Goal: Task Accomplishment & Management: Complete application form

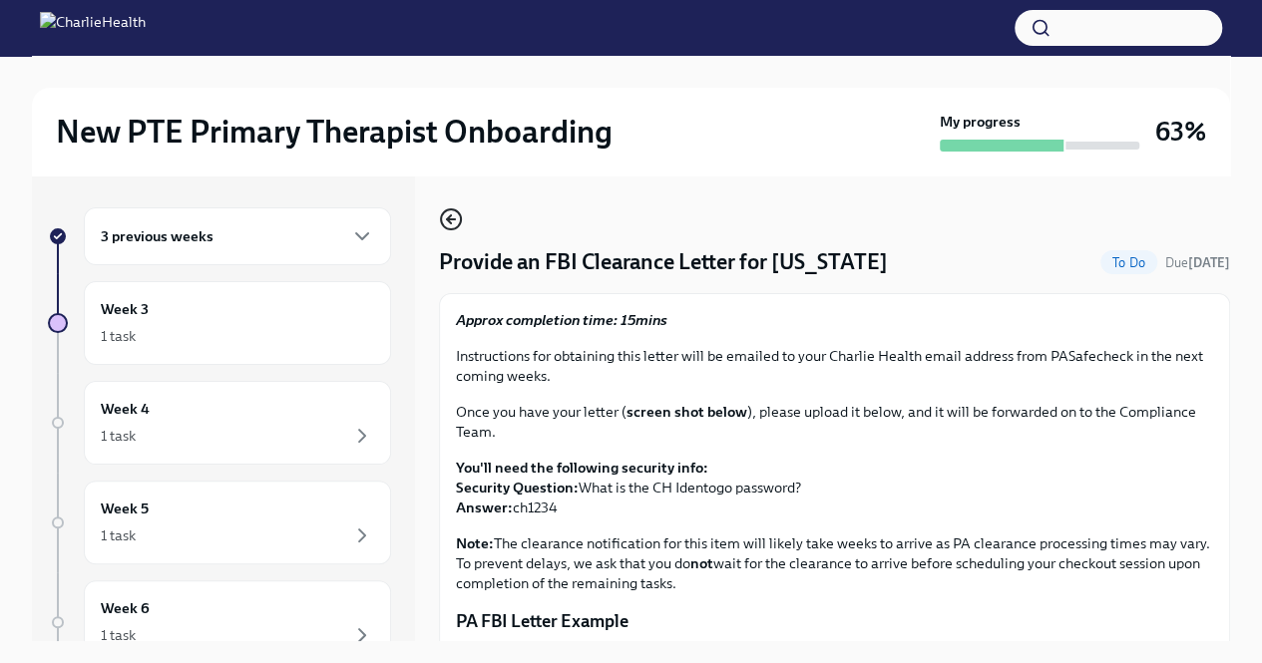
click at [447, 221] on icon "button" at bounding box center [451, 219] width 24 height 24
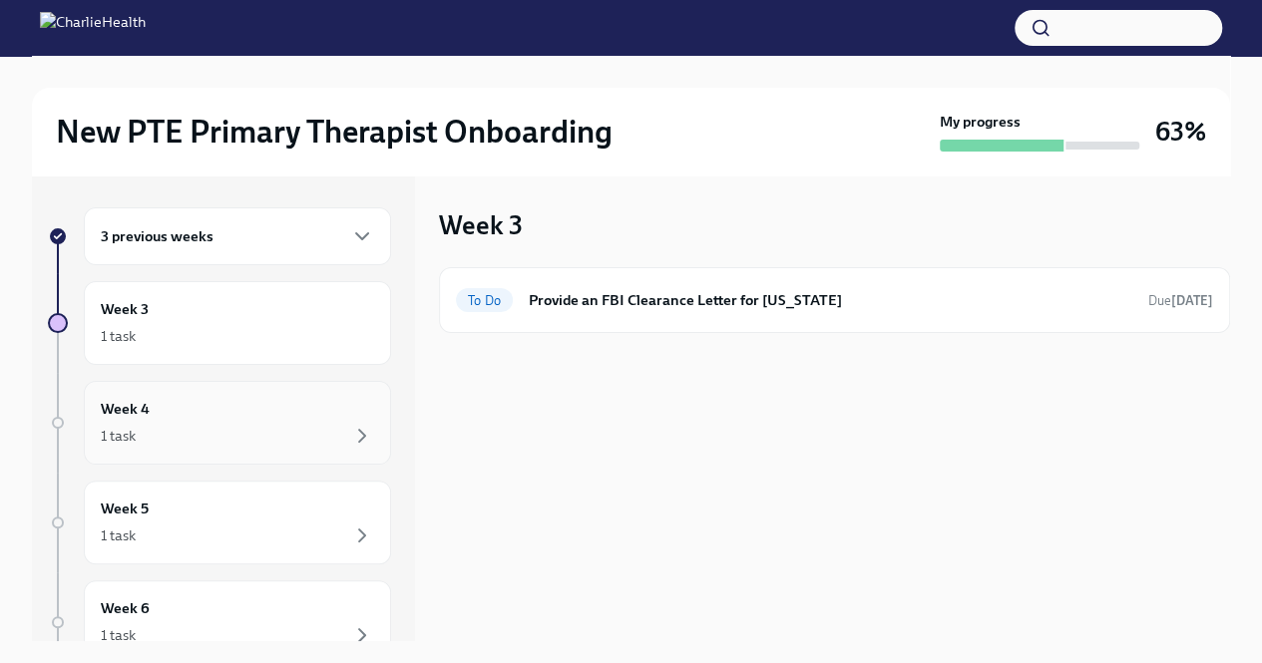
click at [207, 427] on div "1 task" at bounding box center [237, 436] width 273 height 24
click at [249, 519] on div "Week 5 1 task" at bounding box center [237, 523] width 273 height 50
click at [251, 344] on div "1 task" at bounding box center [237, 336] width 273 height 24
click at [242, 251] on div "3 previous weeks" at bounding box center [237, 236] width 307 height 58
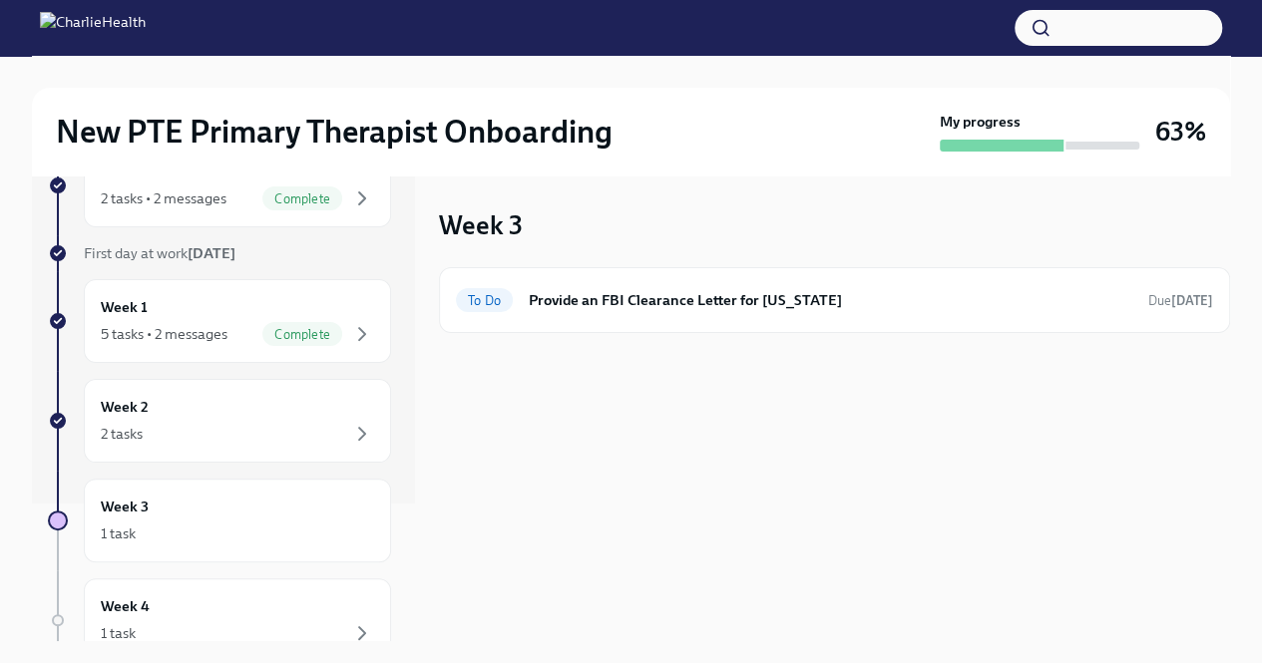
scroll to position [140, 0]
click at [299, 398] on div "Week 2 2 tasks" at bounding box center [237, 419] width 273 height 50
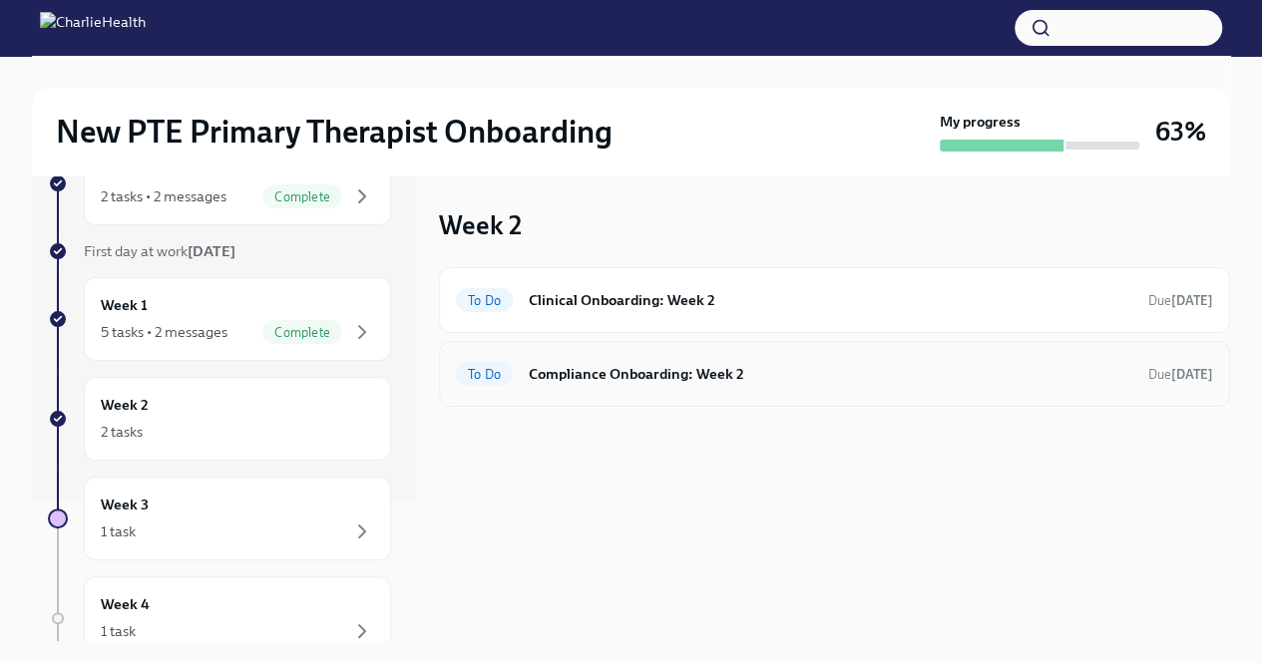
click at [738, 376] on h6 "Compliance Onboarding: Week 2" at bounding box center [830, 374] width 603 height 22
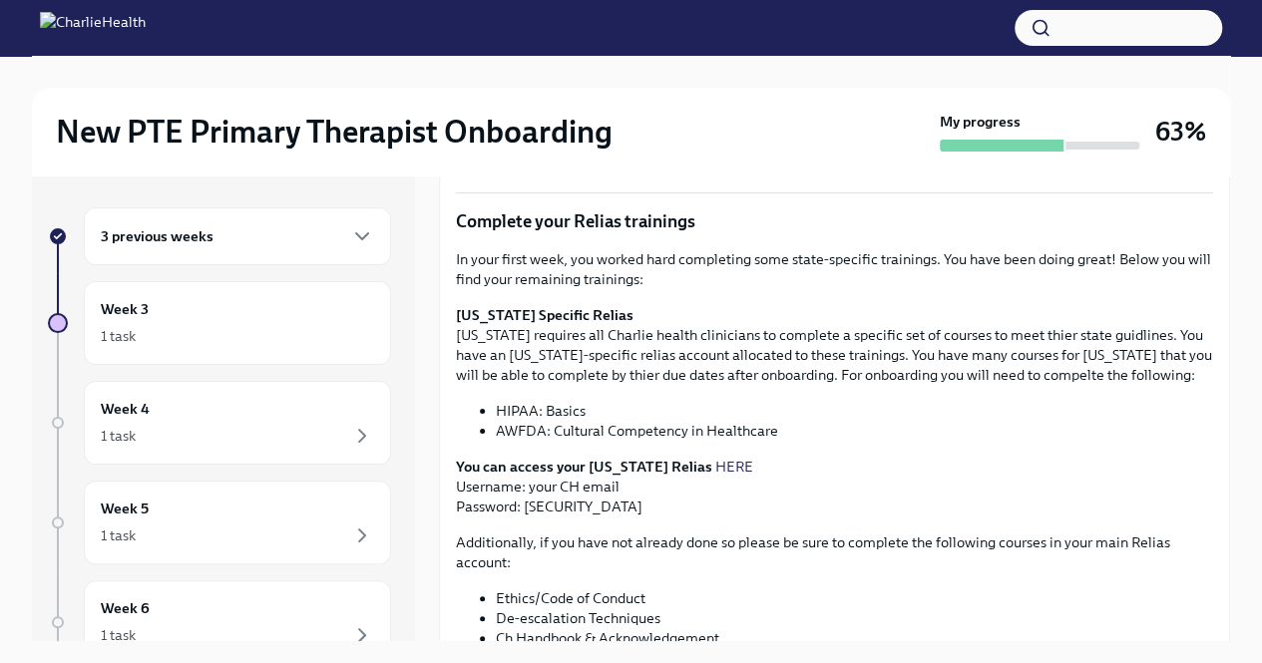
scroll to position [339, 0]
click at [560, 418] on li "HIPAA: Basics" at bounding box center [854, 413] width 717 height 20
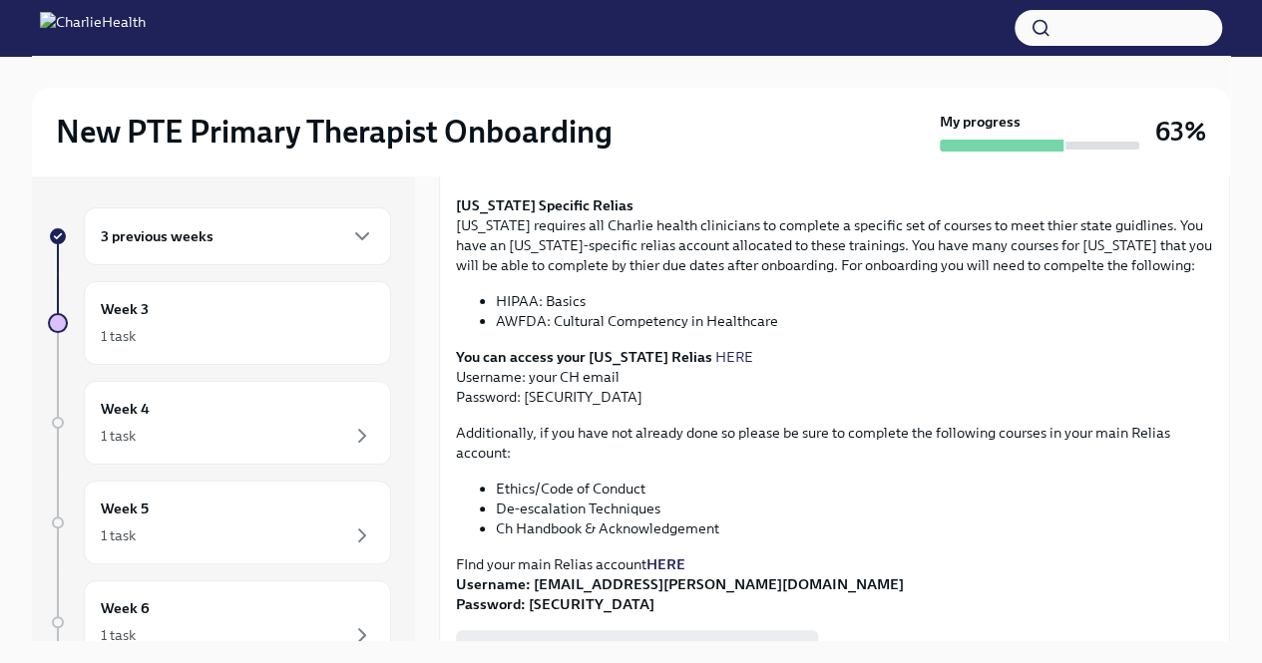
scroll to position [481, 0]
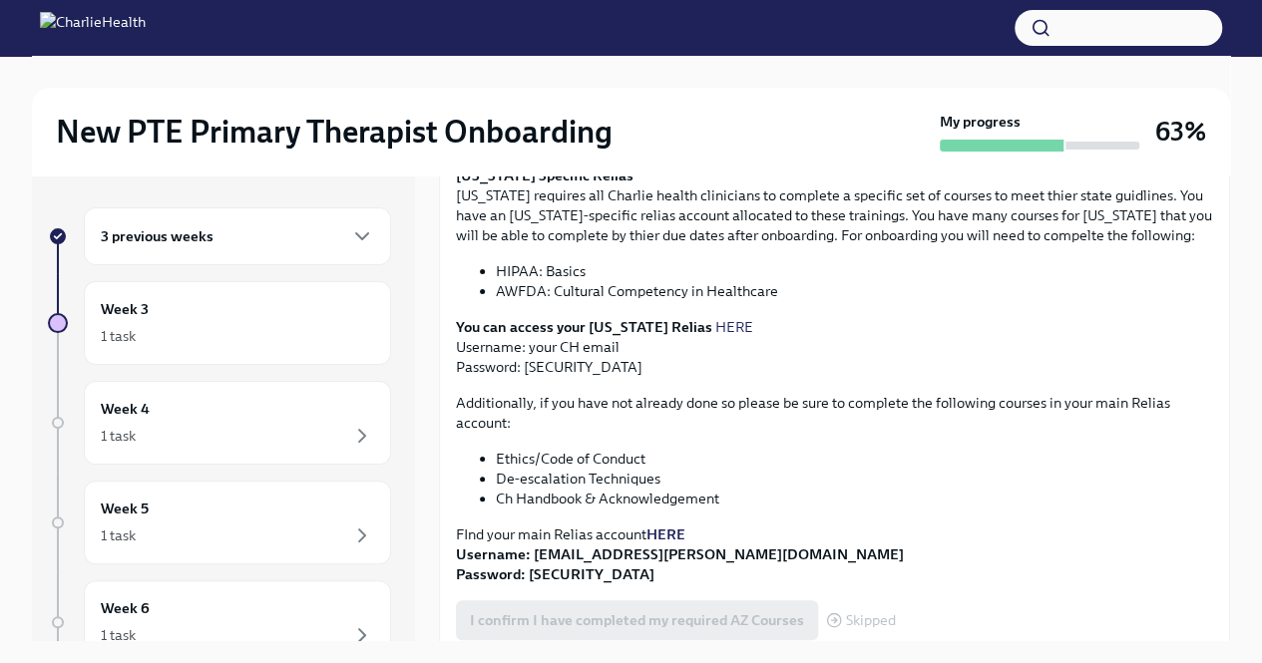
click at [715, 323] on link "HERE" at bounding box center [734, 327] width 38 height 18
click at [575, 365] on p "You can access your [US_STATE] Relias HERE Username: your CH email Password: [S…" at bounding box center [834, 347] width 757 height 60
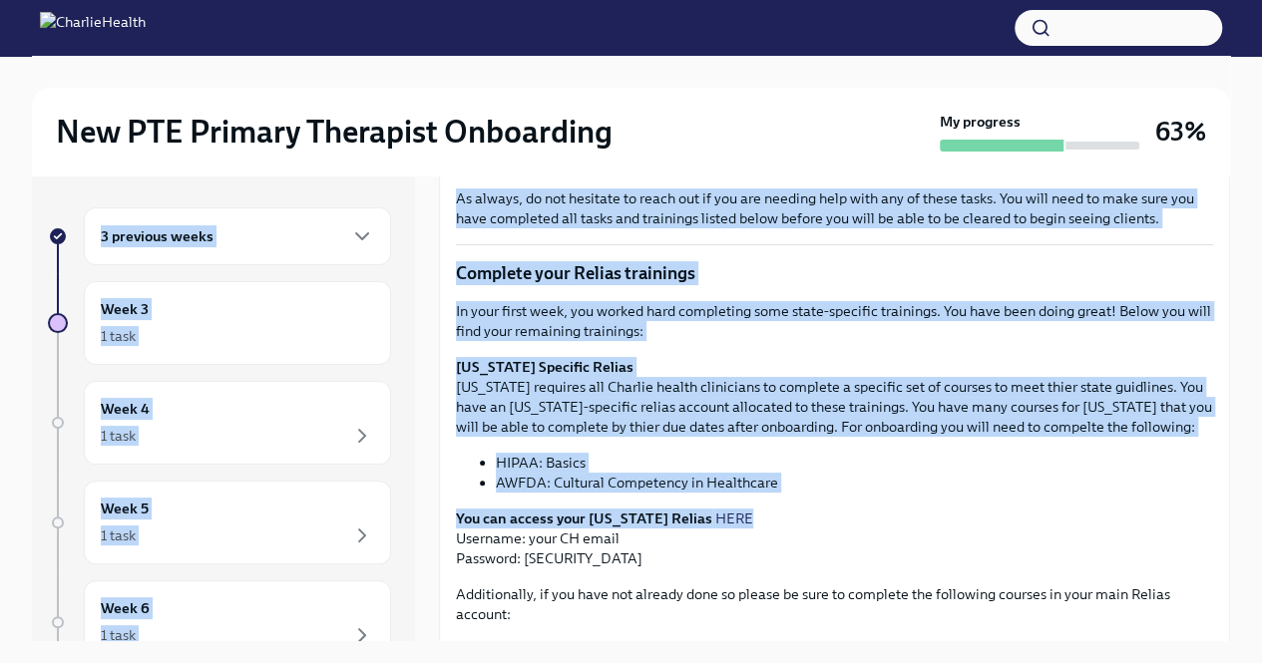
scroll to position [33, 0]
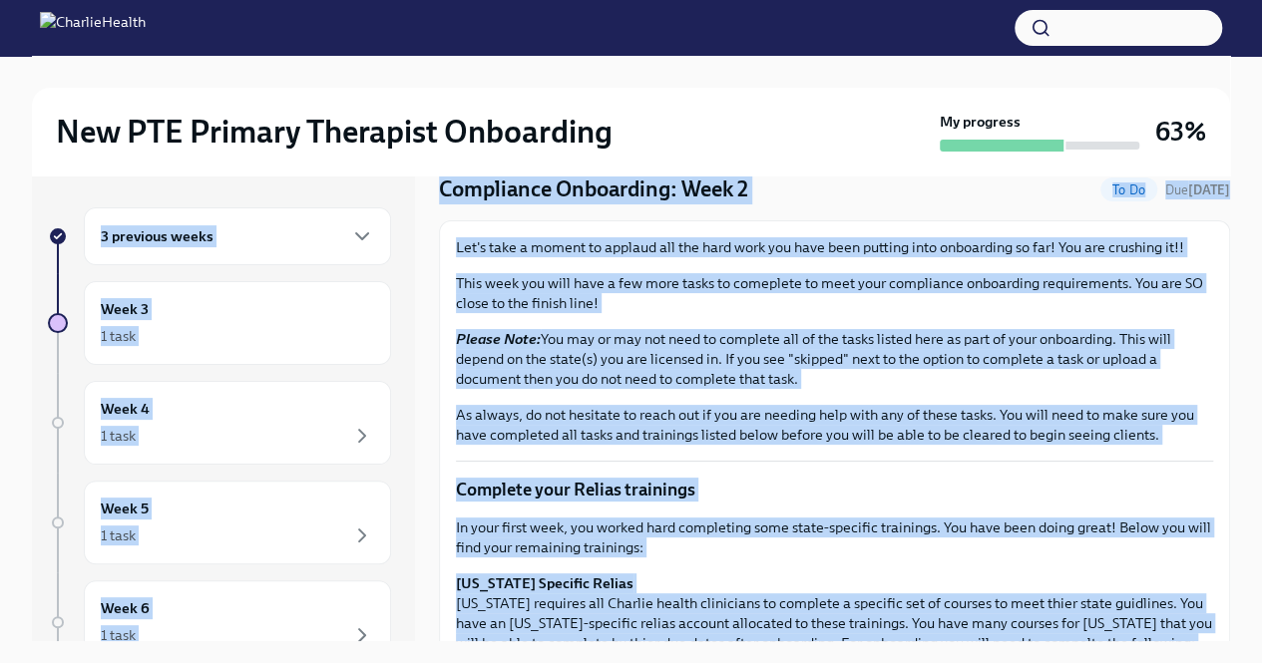
drag, startPoint x: 1213, startPoint y: 333, endPoint x: 1213, endPoint y: 158, distance: 175.6
click at [1213, 158] on div "New PTE Primary Therapist Onboarding My progress 63% 3 previous weeks Week 3 1 …" at bounding box center [631, 376] width 1262 height 641
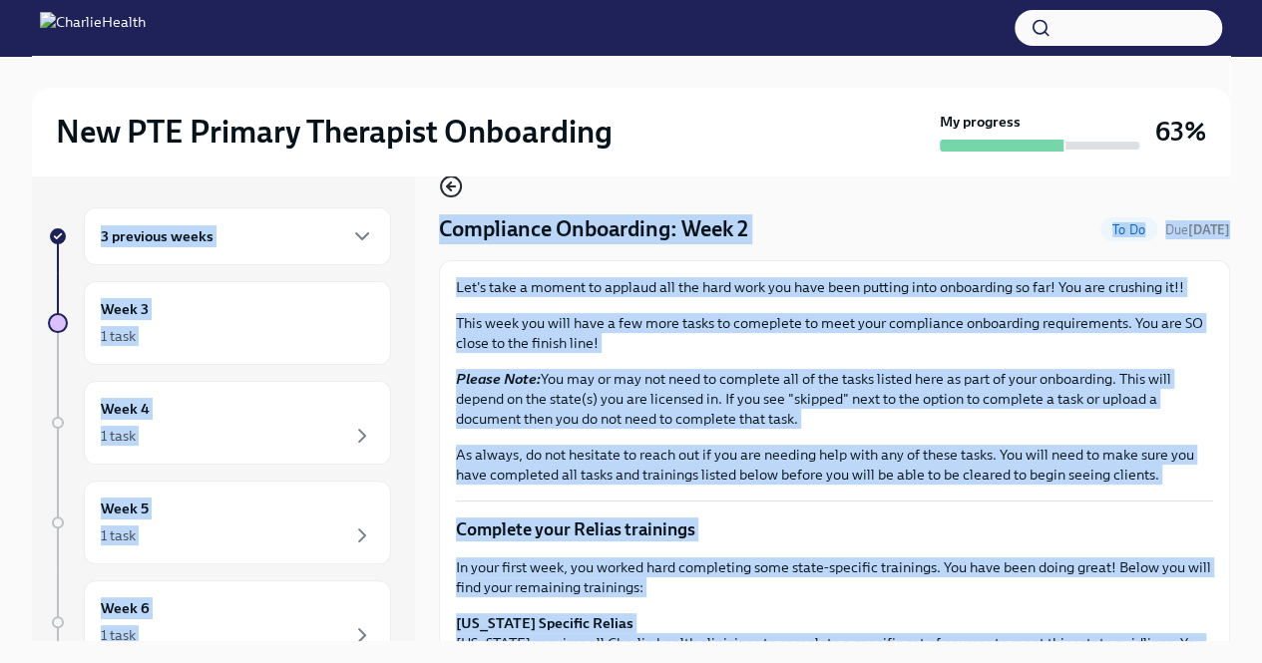
click at [447, 188] on icon "button" at bounding box center [449, 187] width 4 height 8
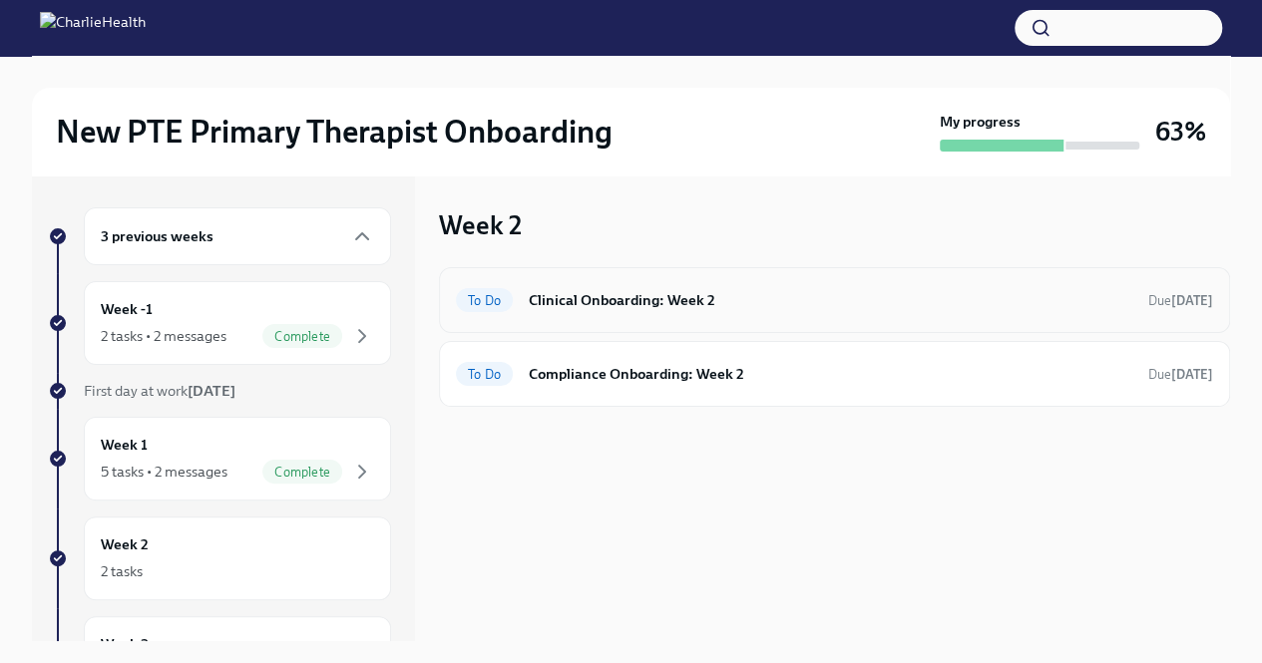
click at [668, 306] on h6 "Clinical Onboarding: Week 2" at bounding box center [830, 300] width 603 height 22
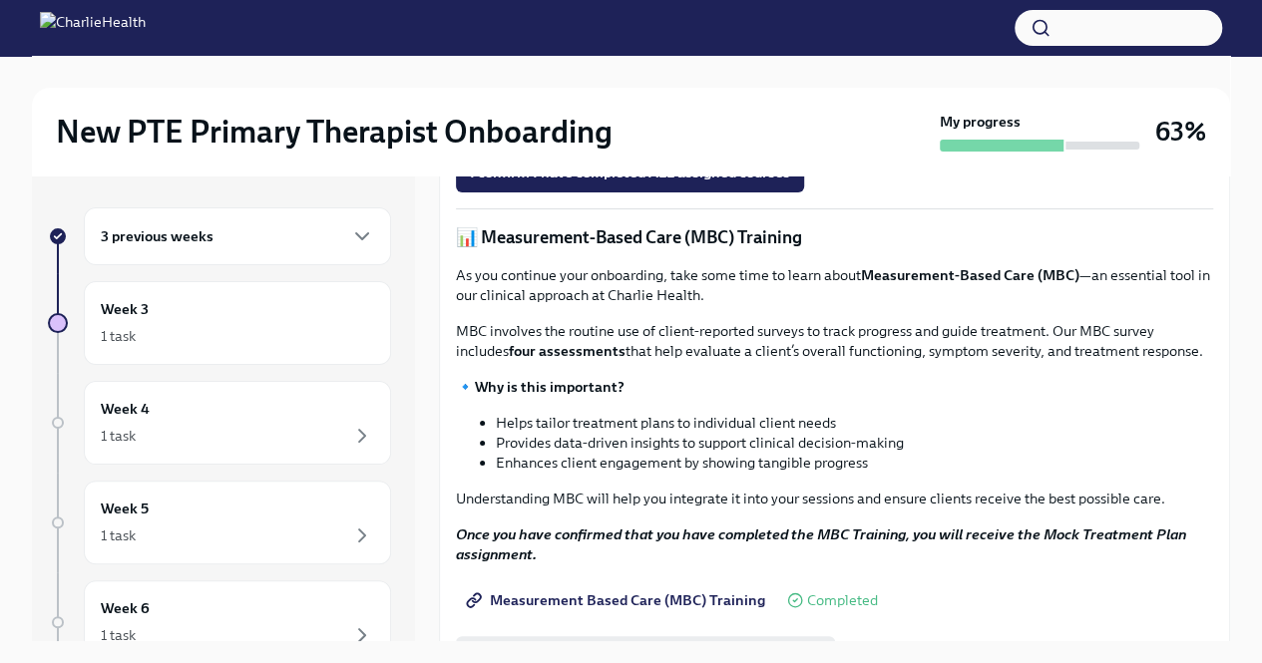
scroll to position [694, 0]
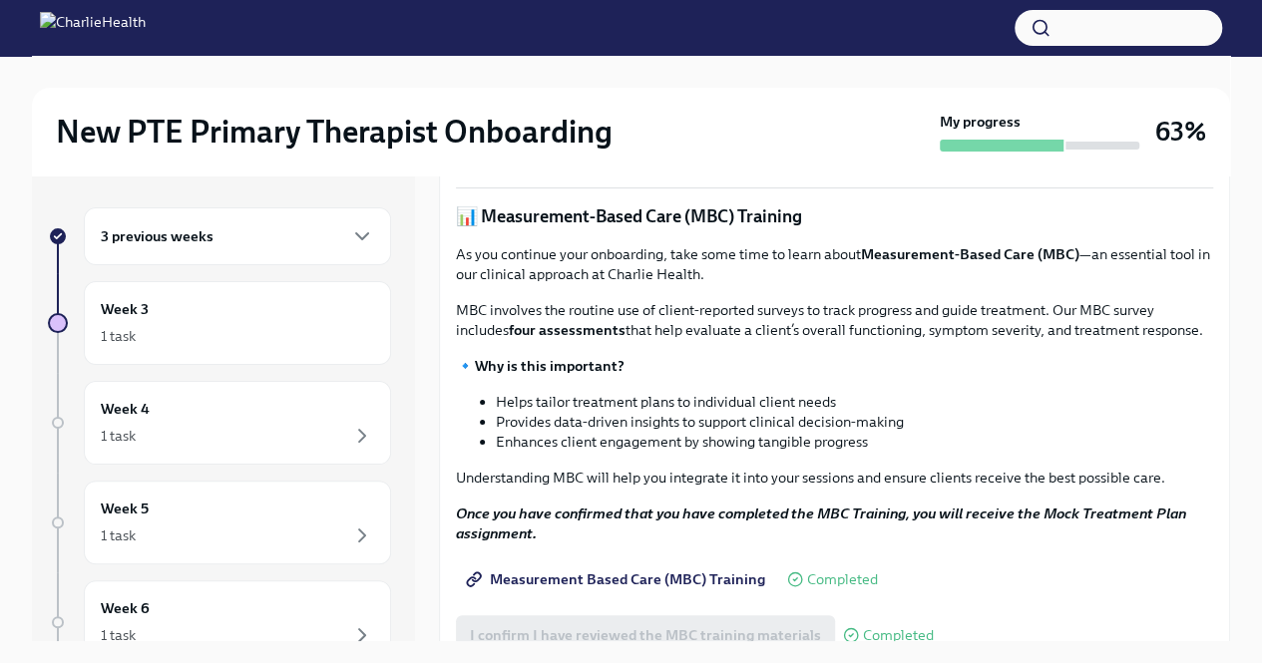
click at [662, 115] on strong "Access Your Docebo Training Here!" at bounding box center [590, 106] width 231 height 18
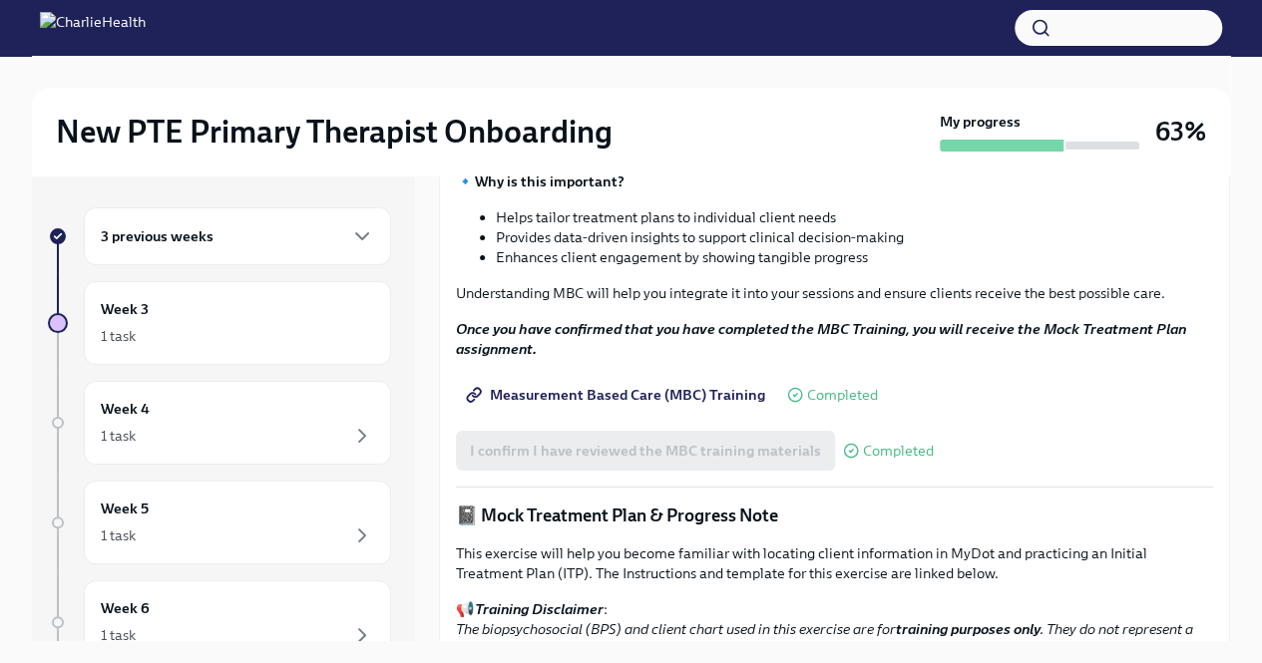
scroll to position [824, 0]
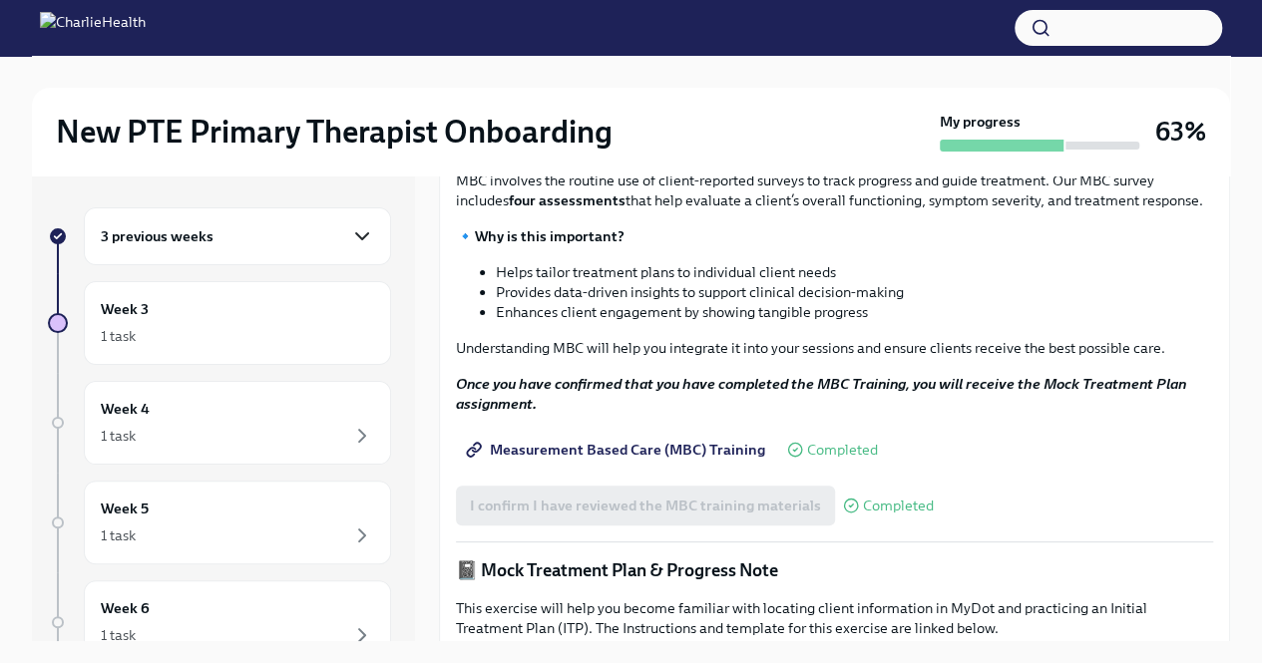
click at [353, 235] on icon "button" at bounding box center [362, 236] width 24 height 24
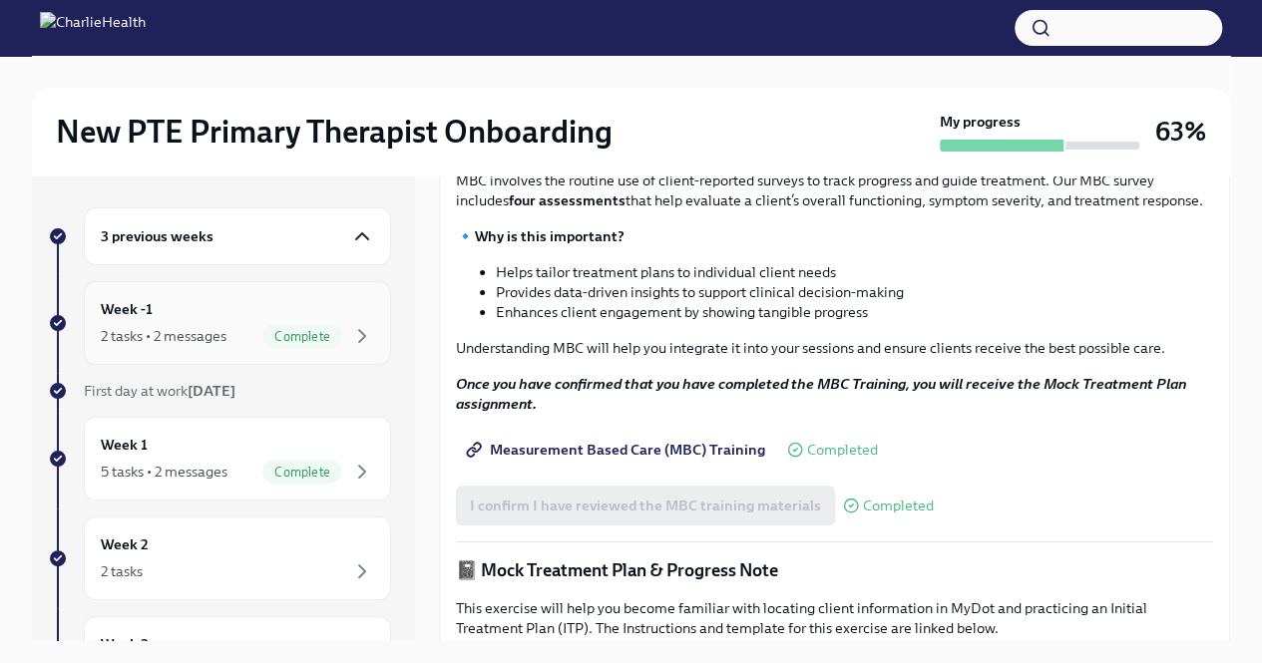
click at [247, 320] on div "Week -1 2 tasks • 2 messages Complete" at bounding box center [237, 323] width 273 height 50
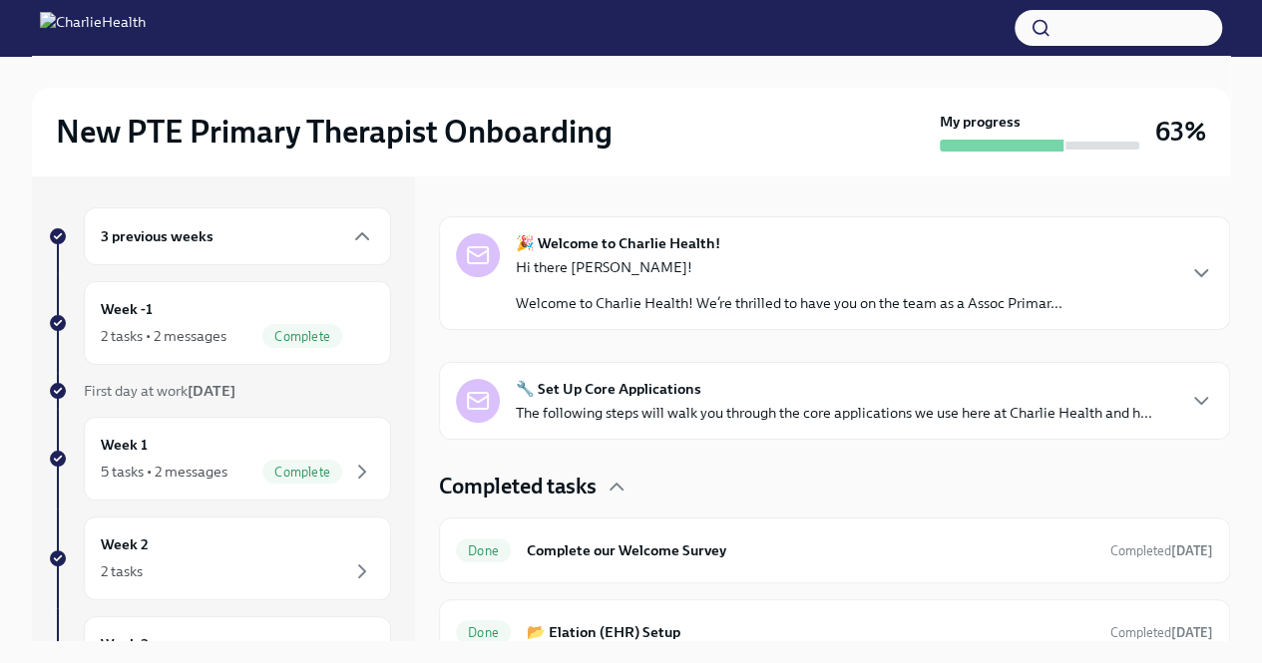
scroll to position [307, 0]
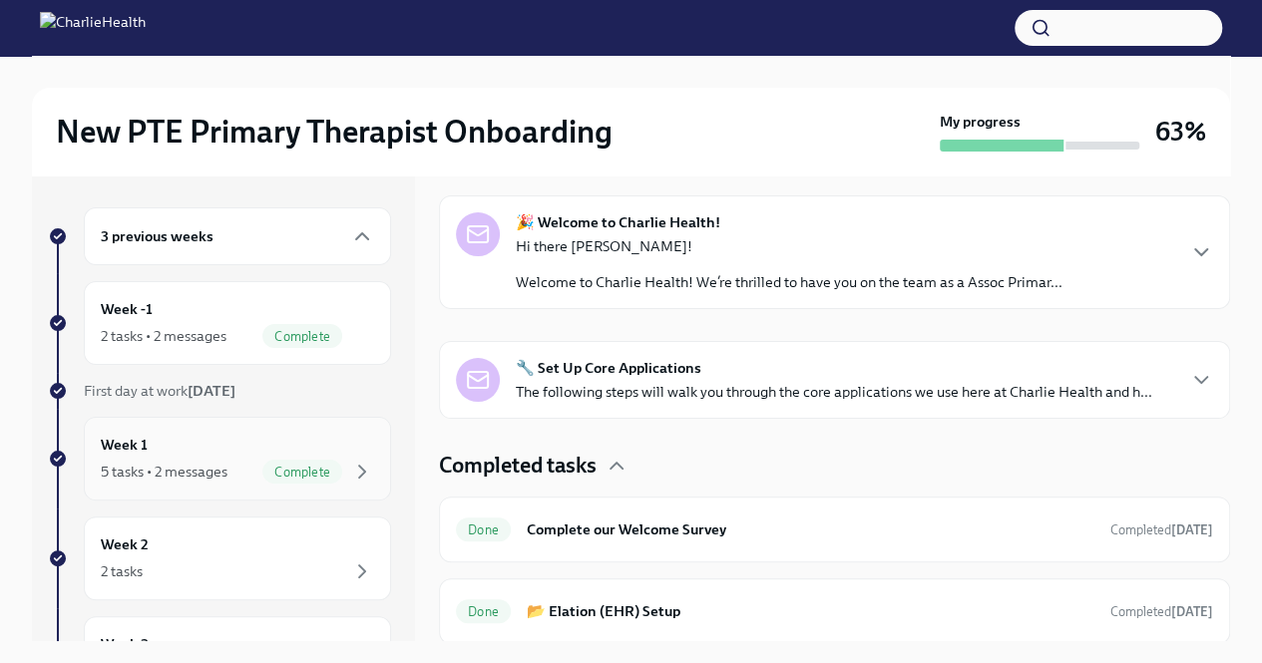
click at [164, 479] on div "5 tasks • 2 messages" at bounding box center [164, 472] width 127 height 20
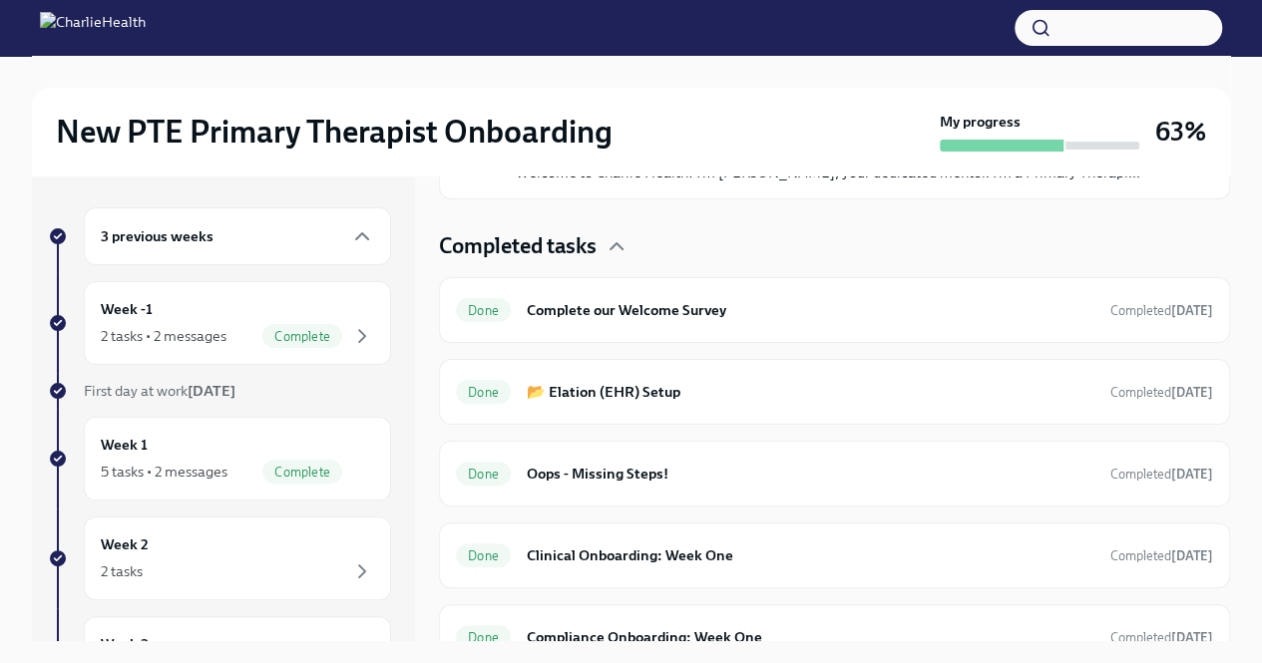
scroll to position [622, 0]
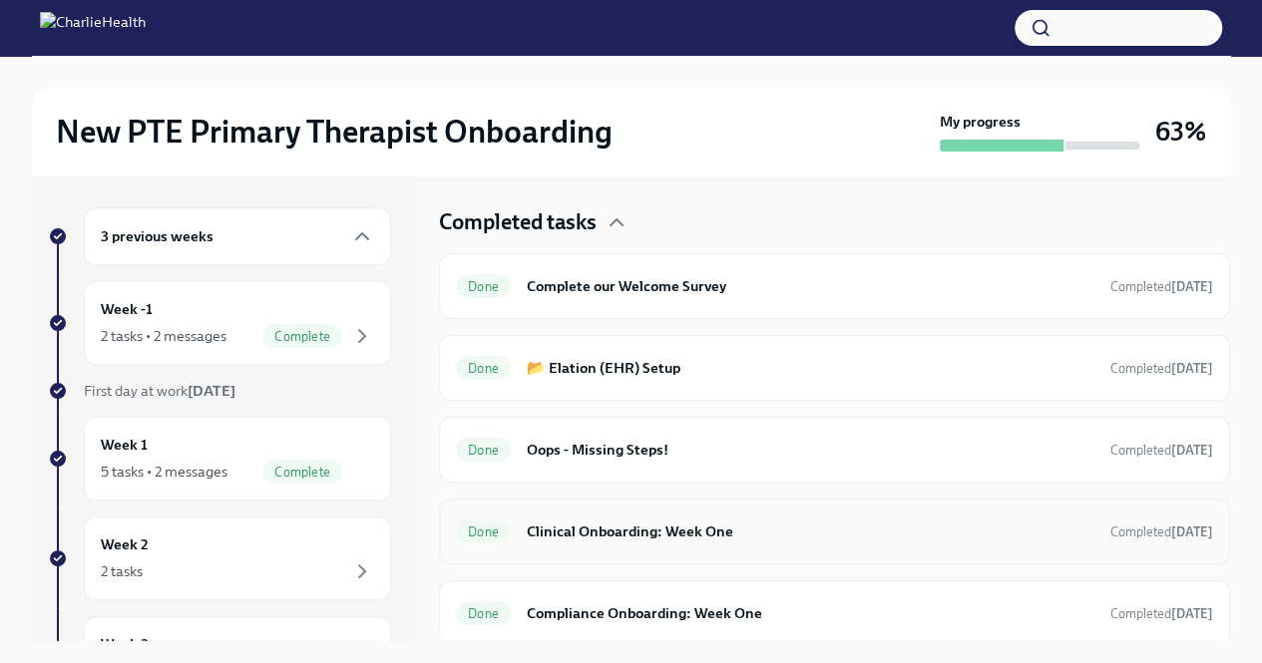
click at [669, 529] on h6 "Clinical Onboarding: Week One" at bounding box center [811, 532] width 568 height 22
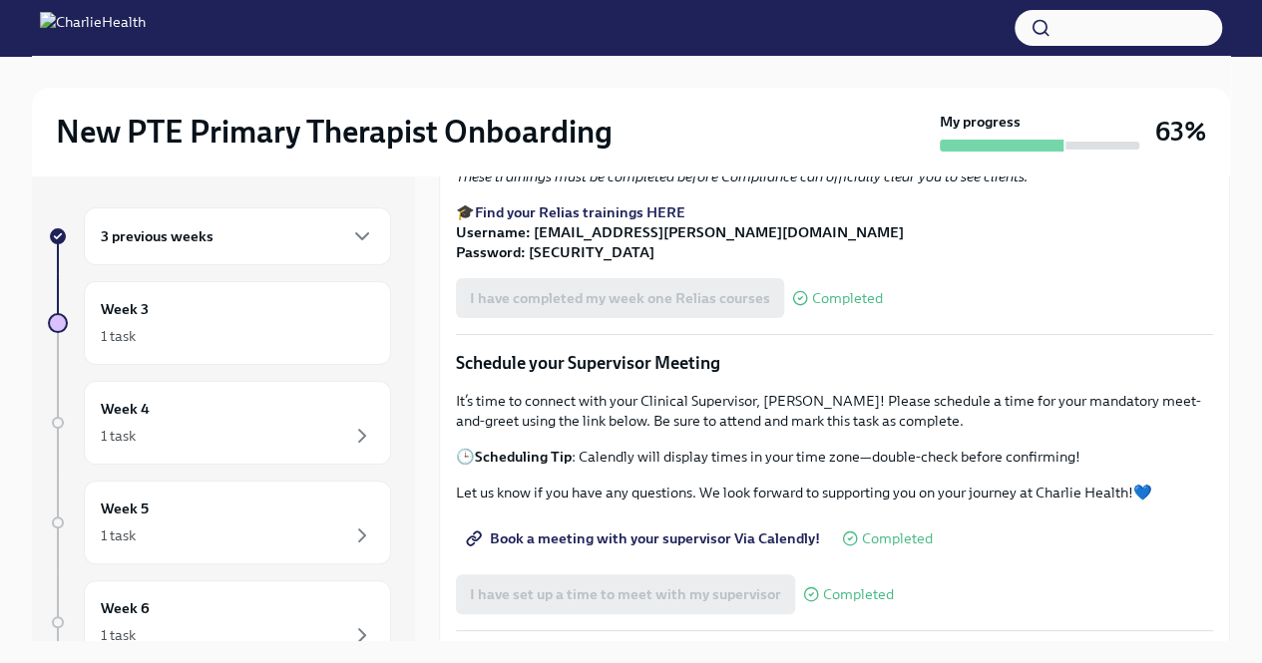
scroll to position [1271, 0]
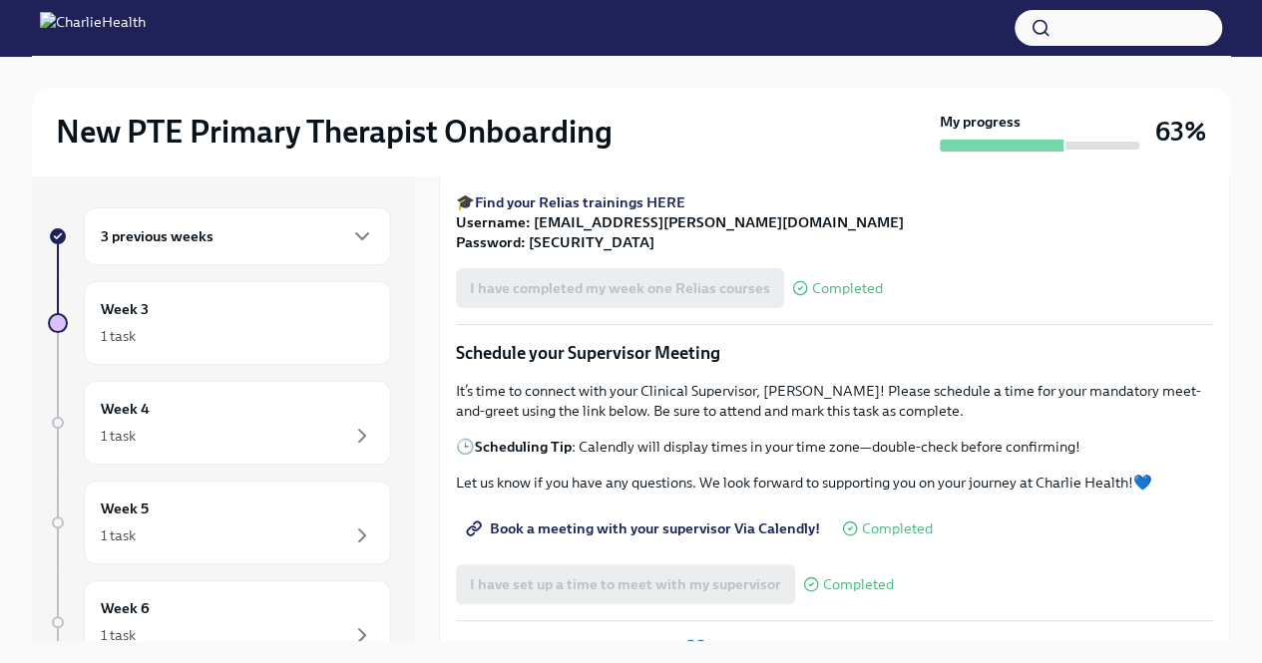
click at [642, 211] on strong "Find your Relias trainings HERE" at bounding box center [580, 203] width 210 height 18
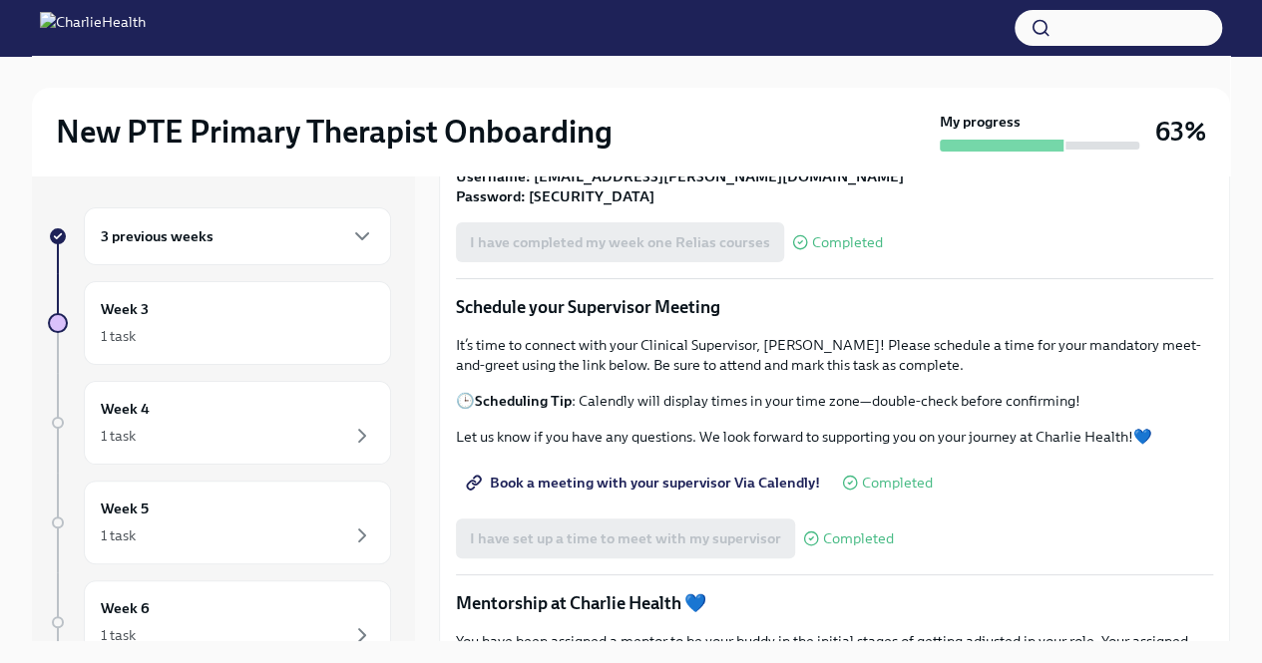
scroll to position [1318, 0]
click at [251, 231] on div "3 previous weeks" at bounding box center [237, 236] width 273 height 24
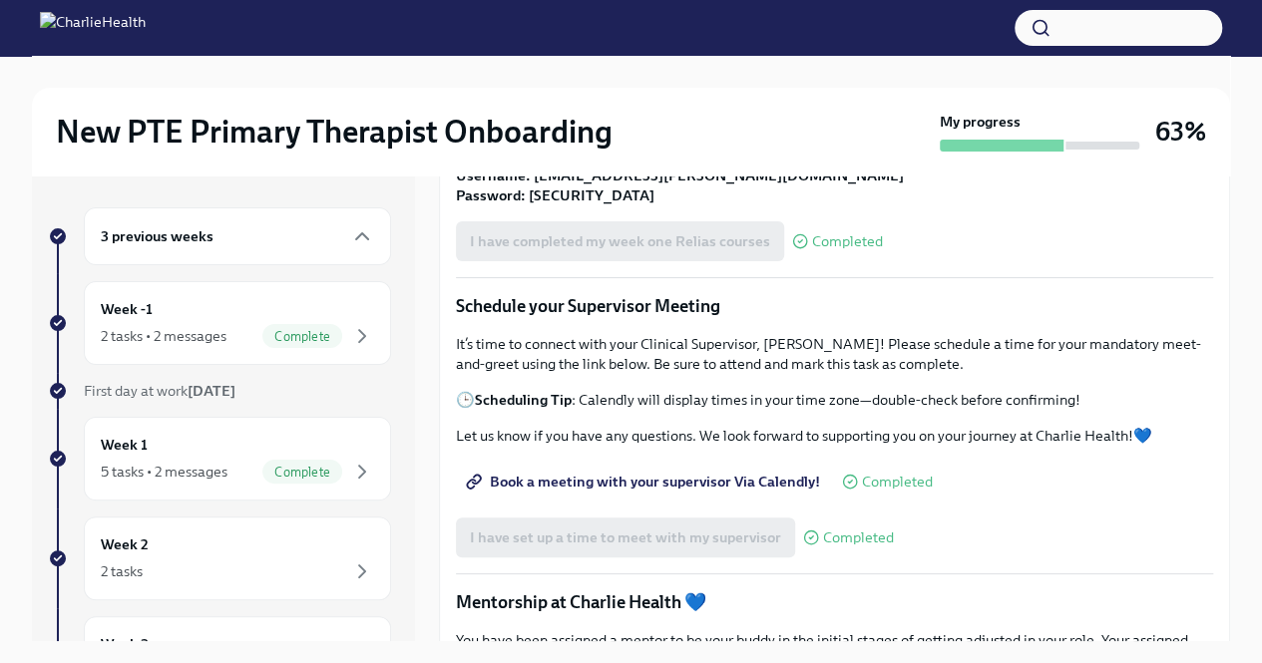
click at [303, 243] on div "3 previous weeks" at bounding box center [237, 236] width 273 height 24
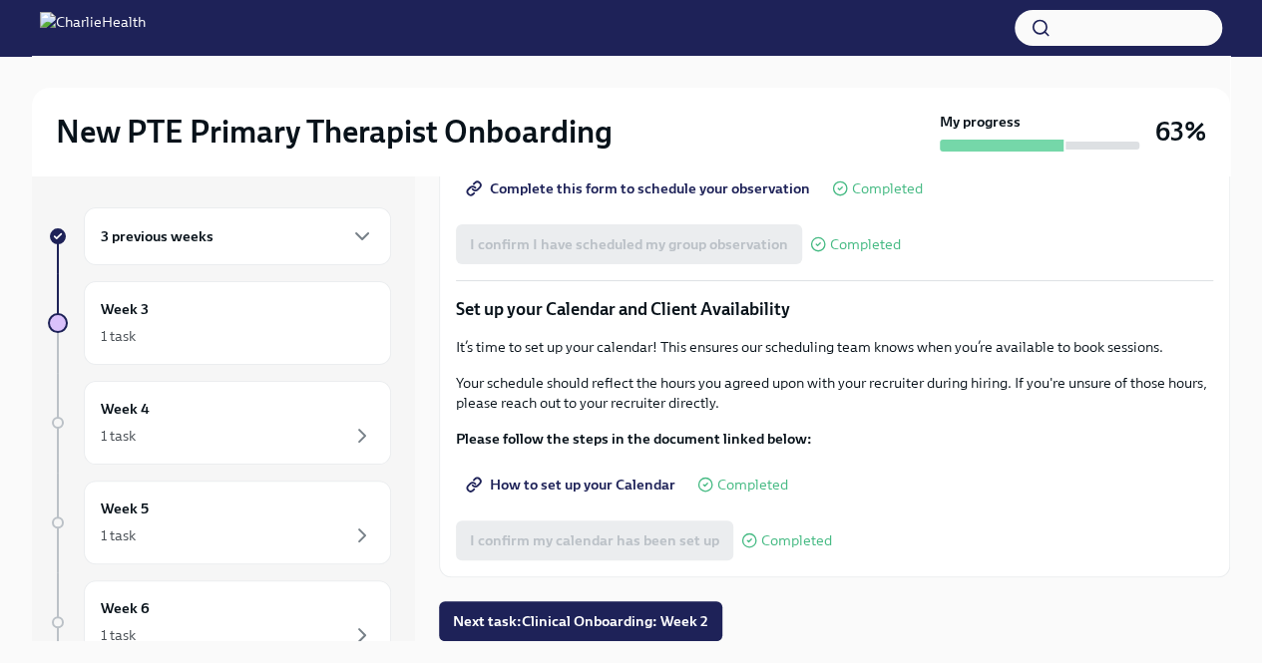
scroll to position [2756, 0]
click at [676, 617] on span "Next task : Clinical Onboarding: Week 2" at bounding box center [580, 621] width 255 height 20
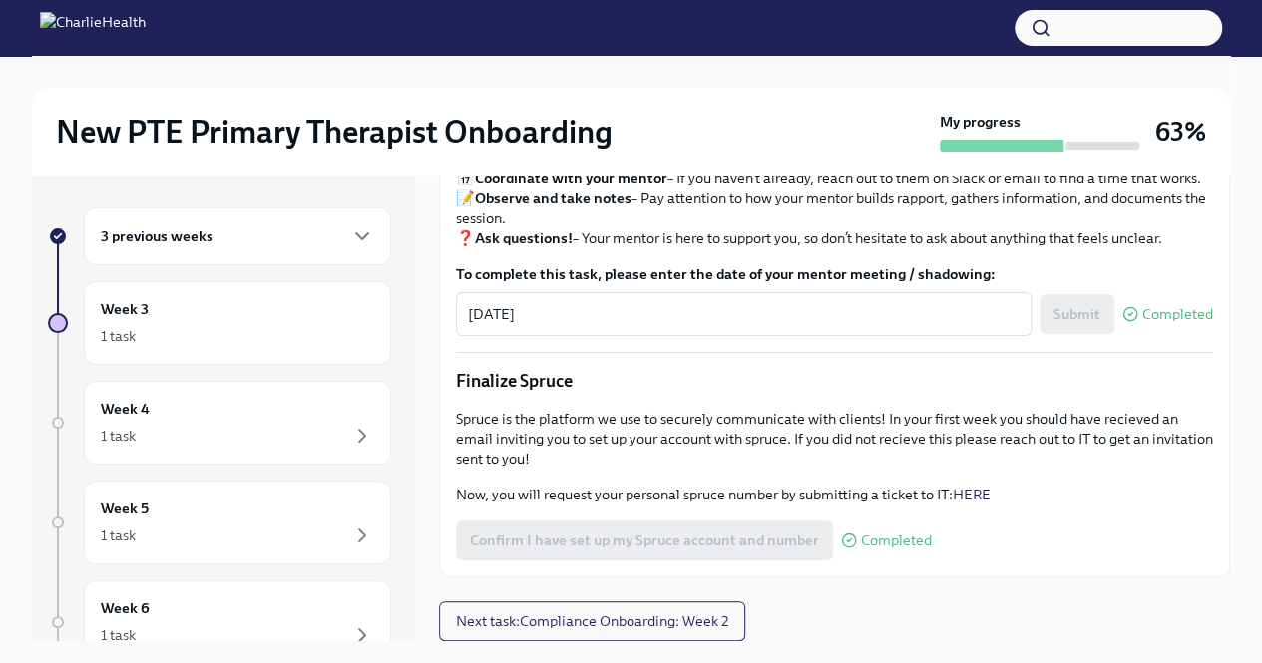
scroll to position [2268, 0]
click at [691, 619] on span "Next task : Compliance Onboarding: Week 2" at bounding box center [592, 621] width 272 height 20
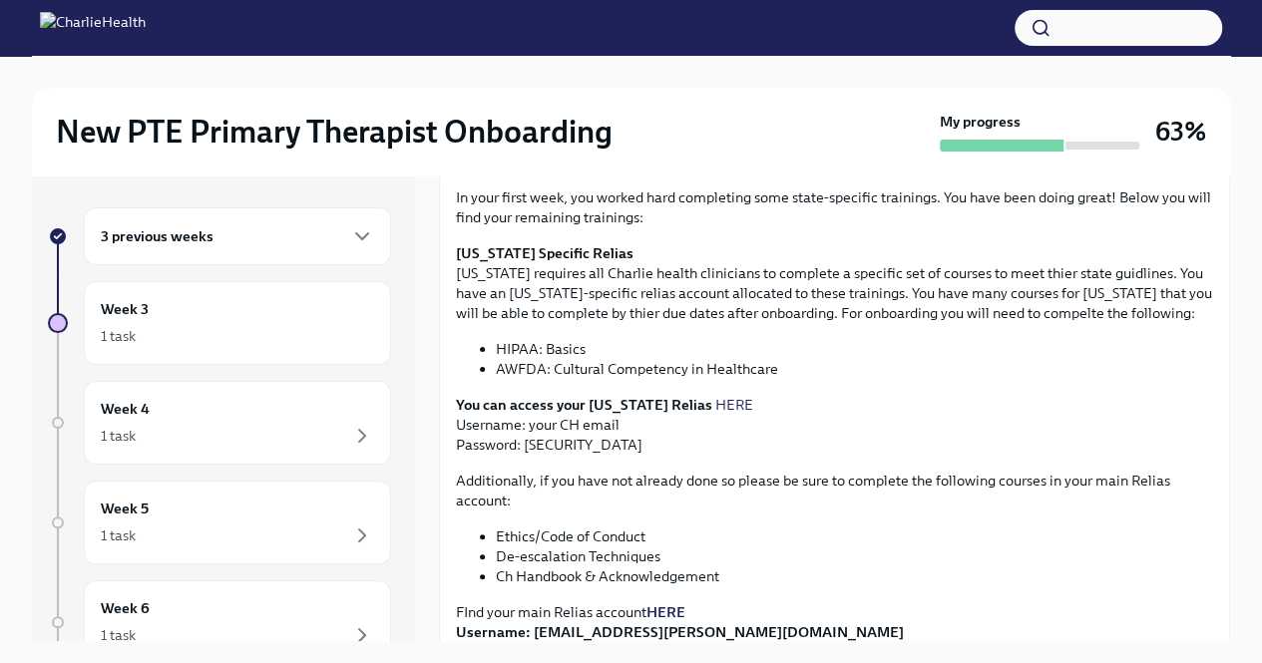
scroll to position [406, 0]
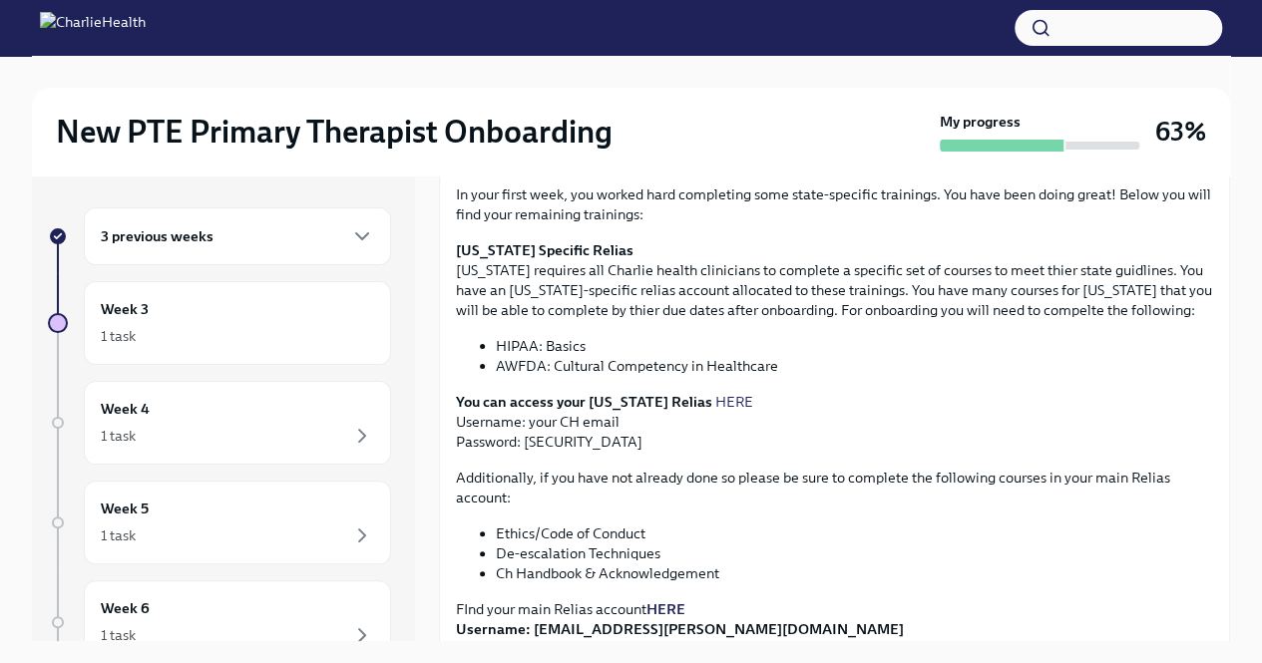
click at [715, 403] on link "HERE" at bounding box center [734, 402] width 38 height 18
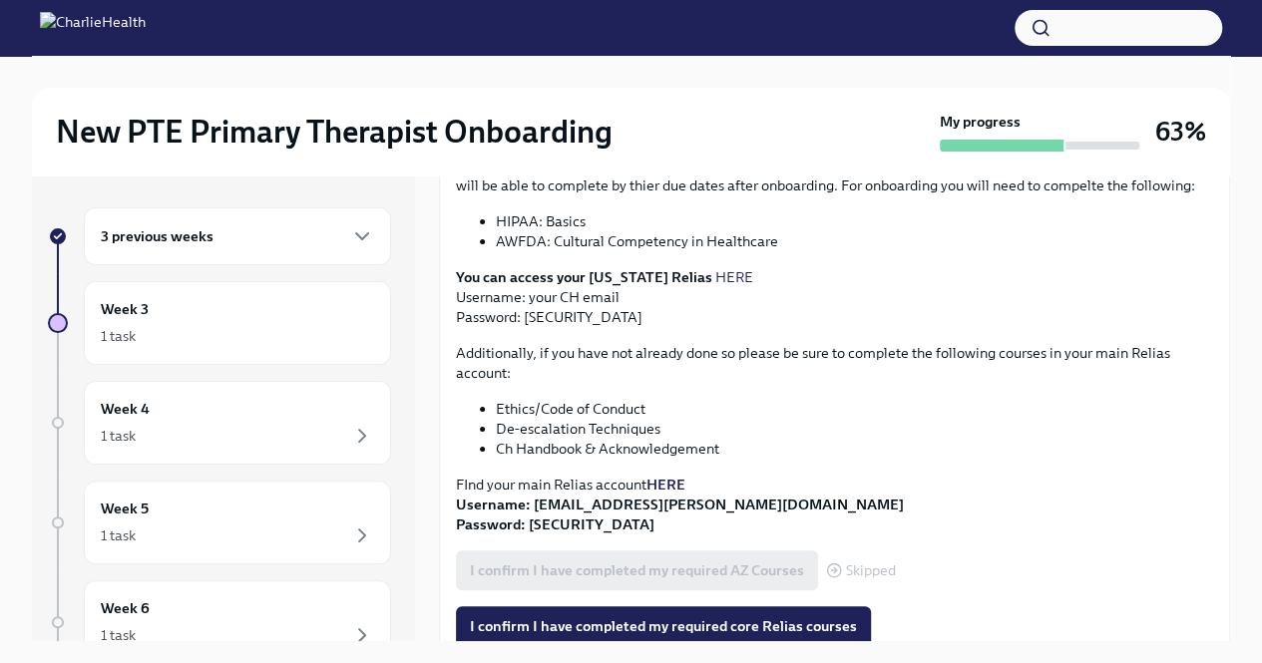
scroll to position [543, 0]
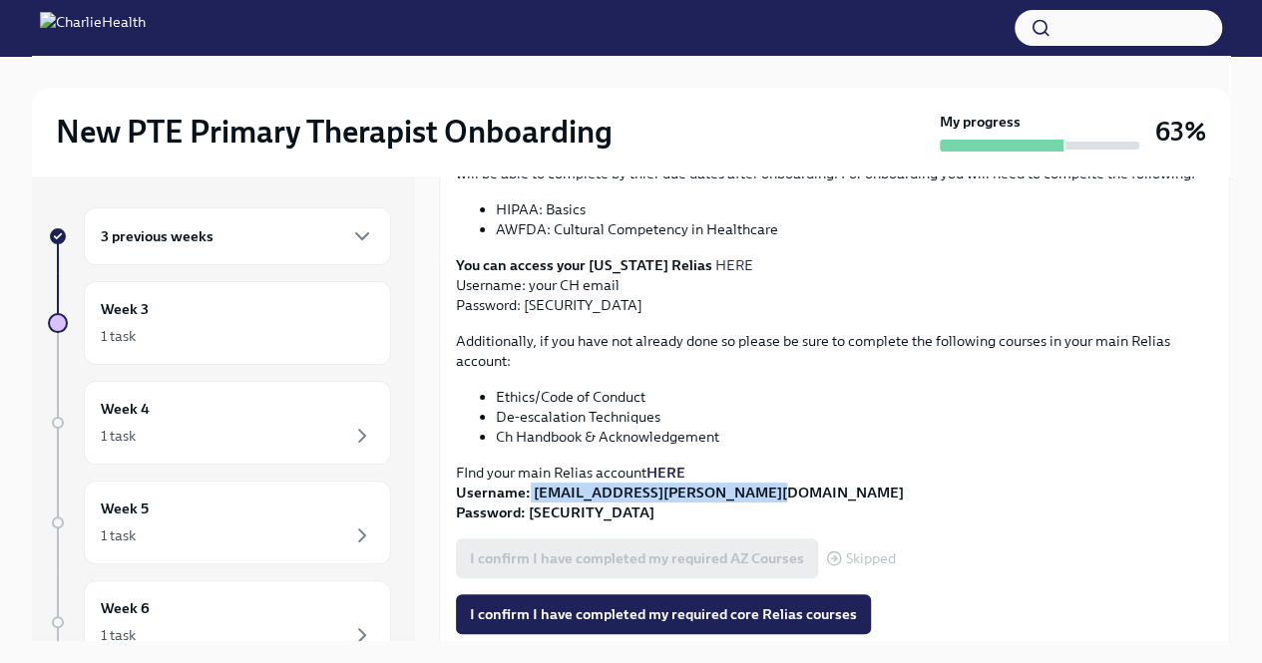
drag, startPoint x: 734, startPoint y: 496, endPoint x: 528, endPoint y: 494, distance: 206.5
click at [528, 494] on p "FInd your main Relias account HERE Username: [PERSON_NAME][EMAIL_ADDRESS][DOMAI…" at bounding box center [834, 493] width 757 height 60
copy strong "[EMAIL_ADDRESS][PERSON_NAME][DOMAIN_NAME]"
click at [1035, 436] on li "Ch Handbook & Acknowledgement" at bounding box center [854, 437] width 717 height 20
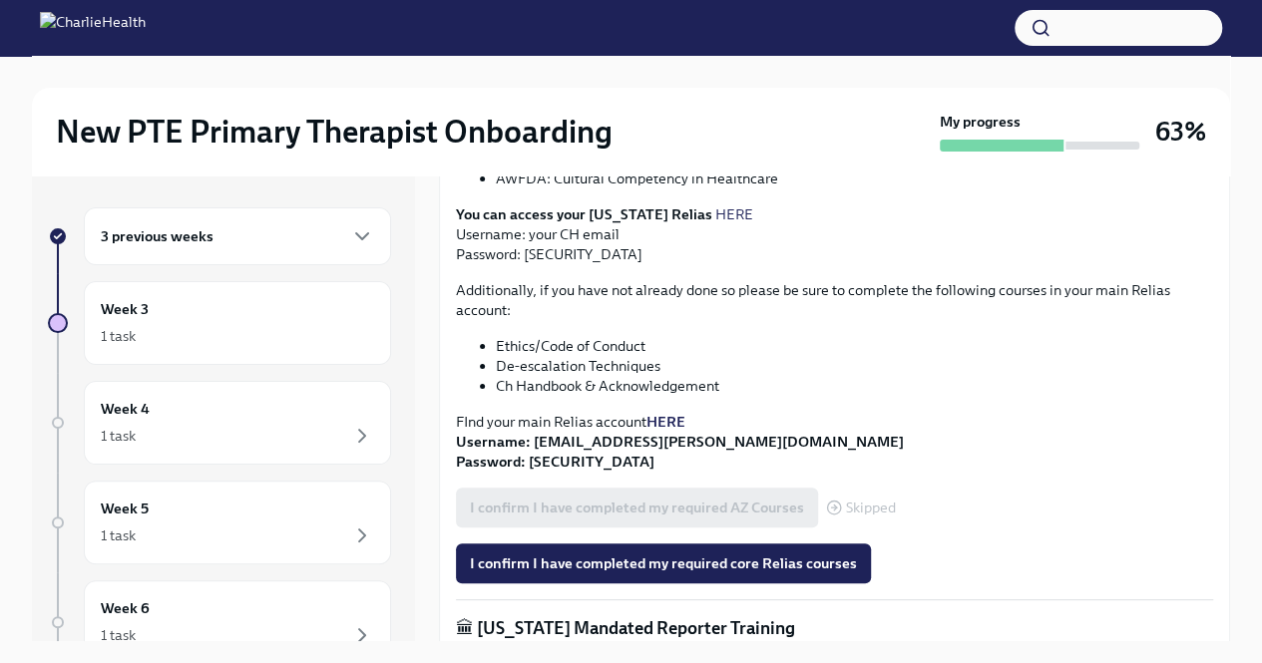
scroll to position [612, 0]
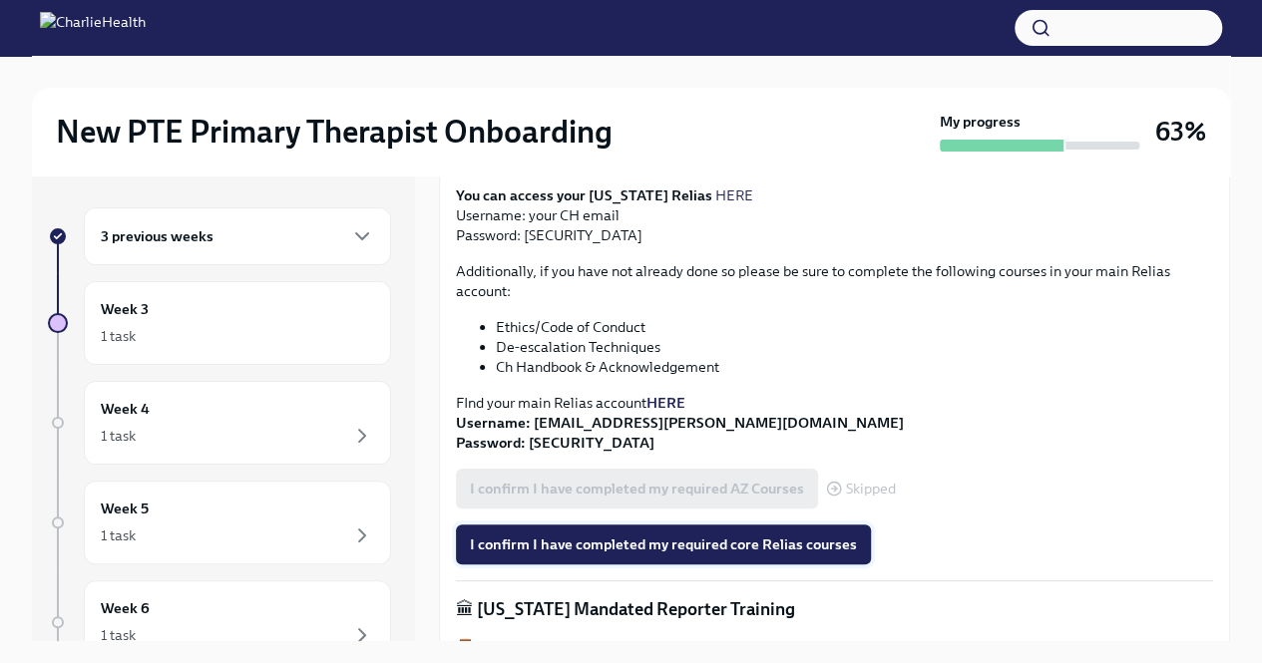
click at [718, 539] on span "I confirm I have completed my required core Relias courses" at bounding box center [663, 545] width 387 height 20
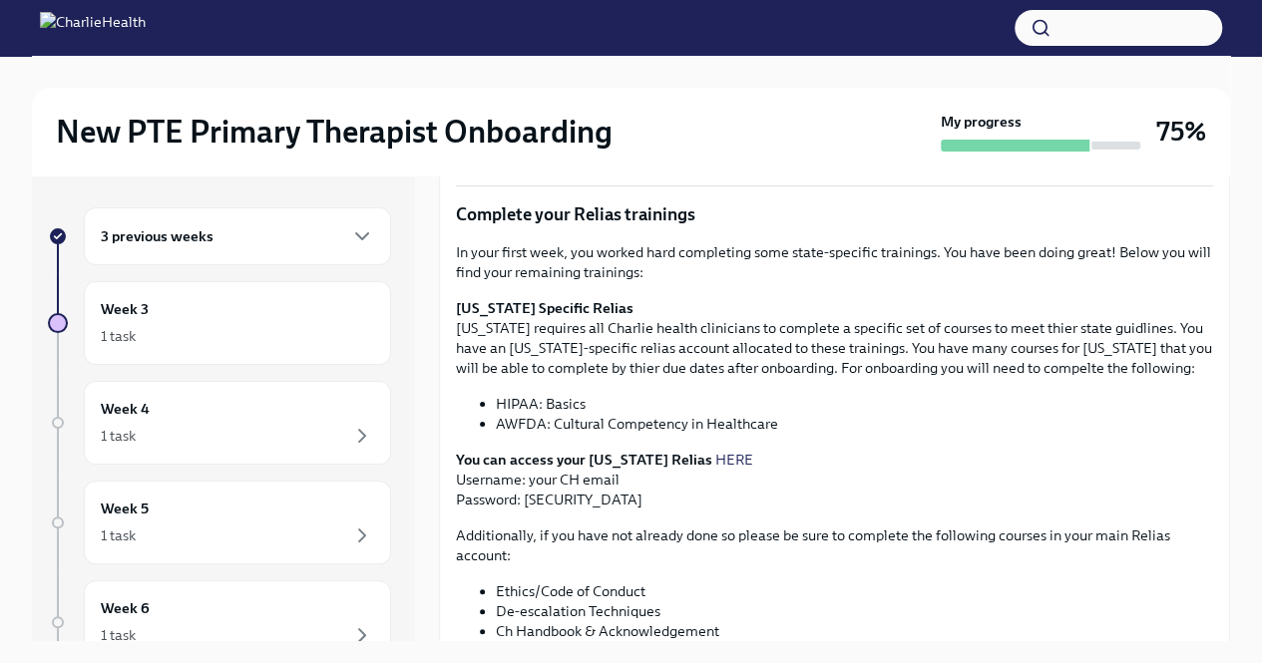
scroll to position [339, 0]
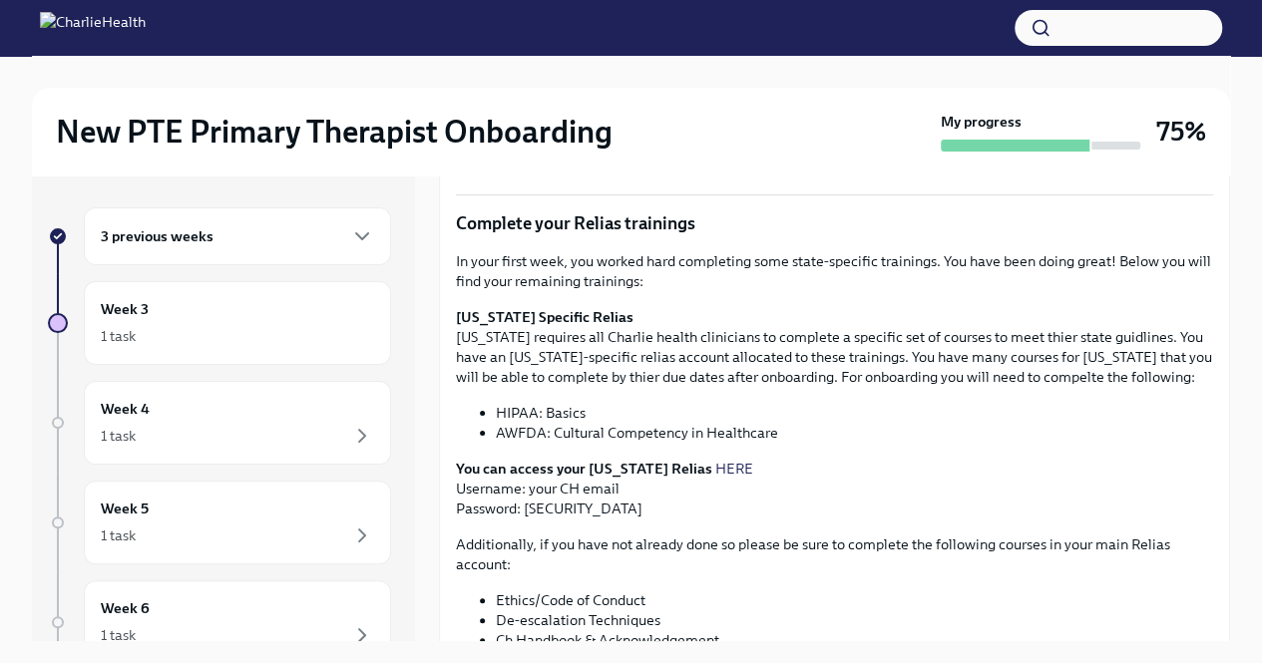
click at [715, 466] on link "HERE" at bounding box center [734, 469] width 38 height 18
click at [800, 132] on div "New PTE Primary Therapist Onboarding" at bounding box center [494, 132] width 877 height 40
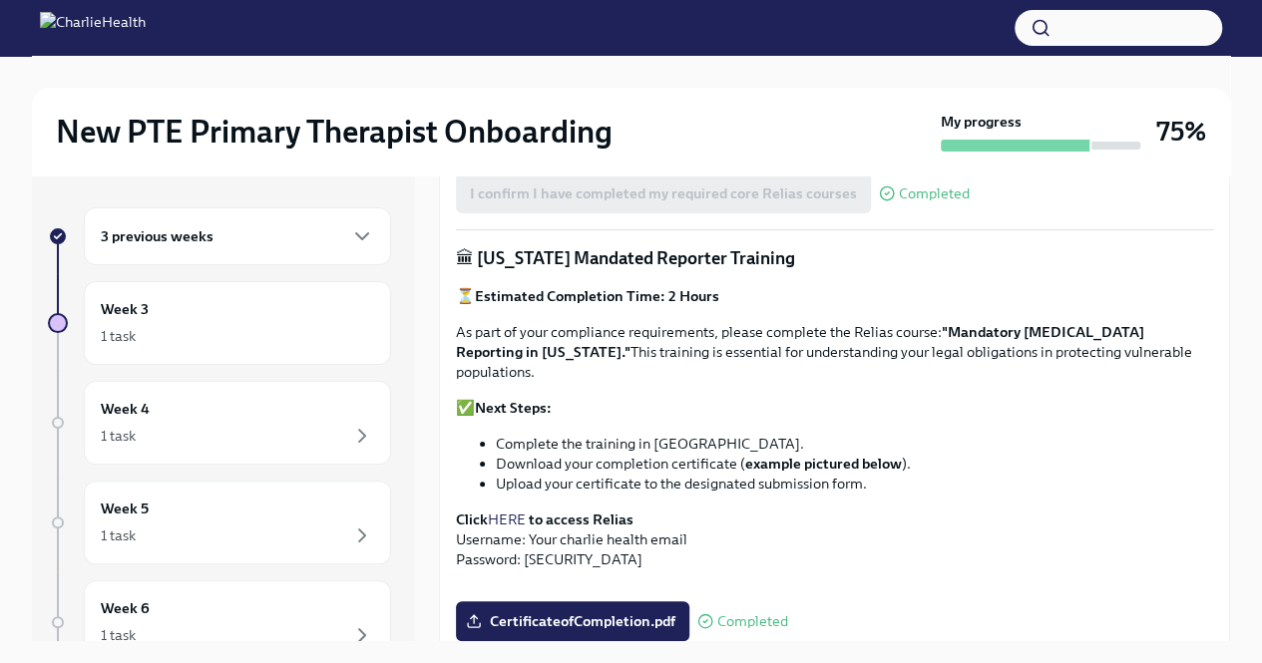
scroll to position [967, 0]
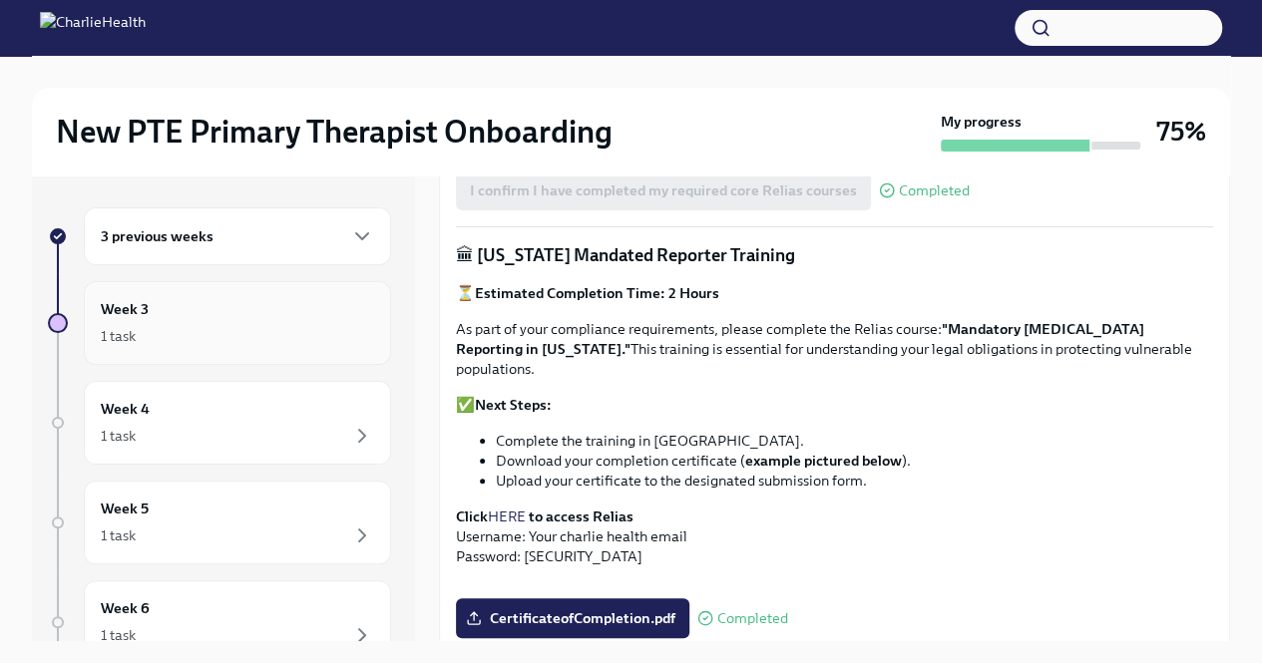
click at [251, 324] on div "1 task" at bounding box center [237, 336] width 273 height 24
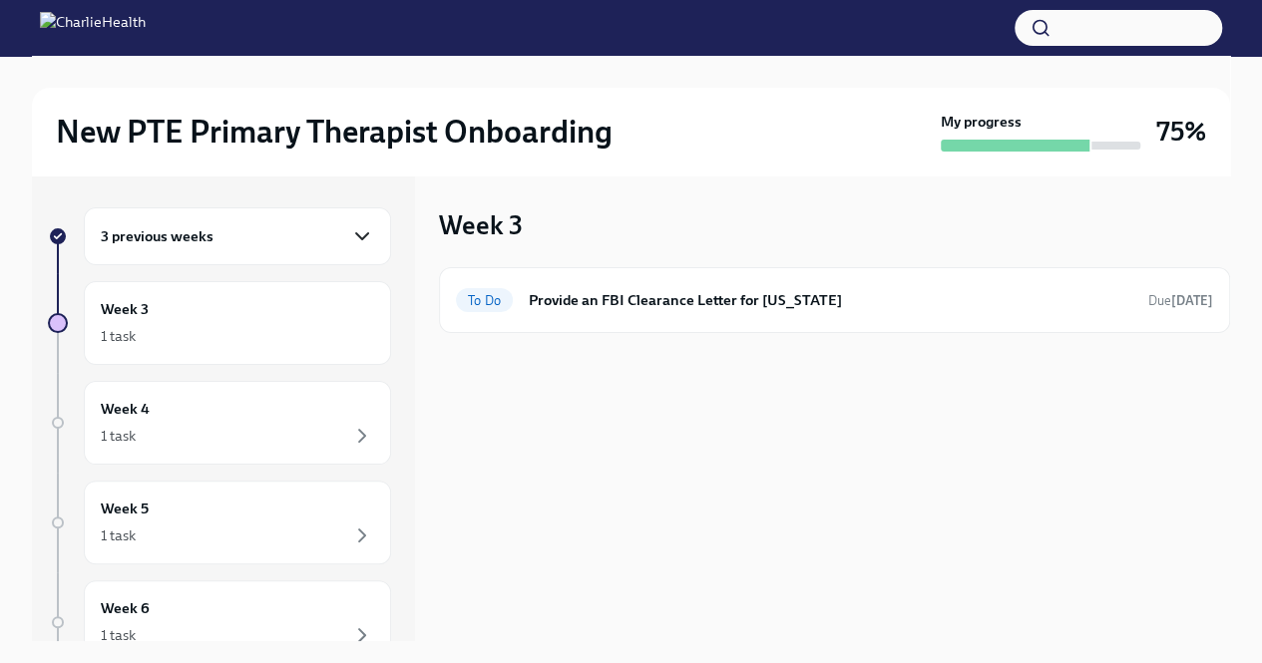
click at [352, 224] on icon "button" at bounding box center [362, 236] width 24 height 24
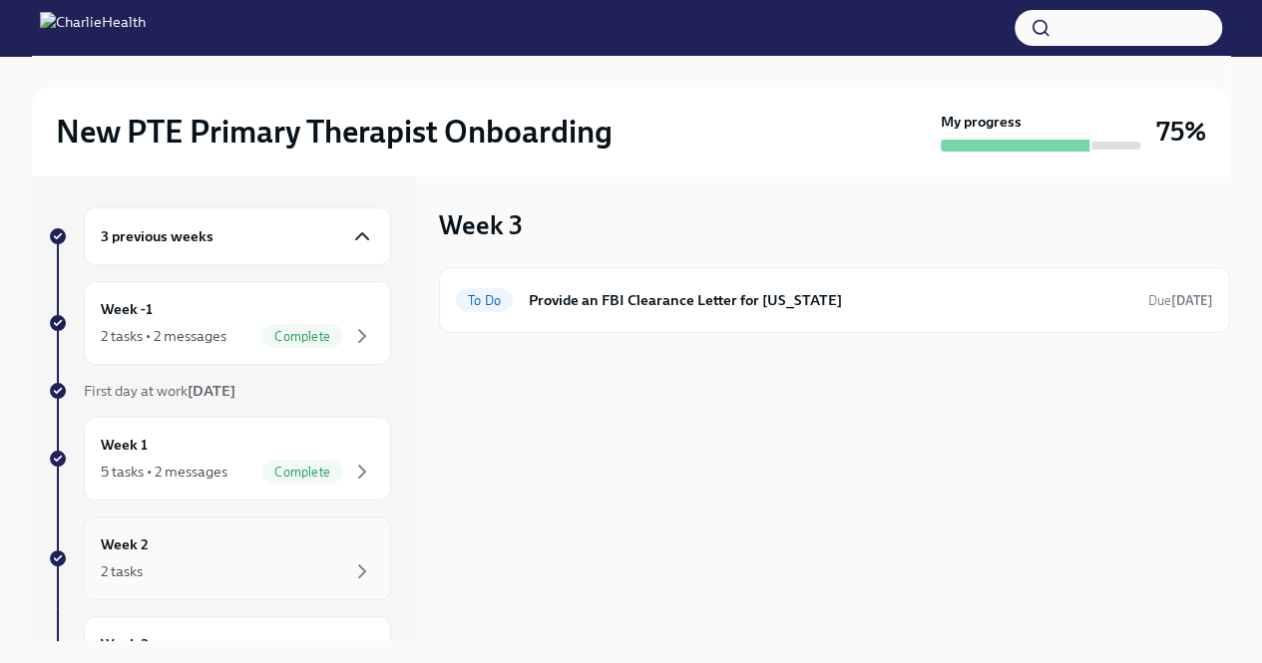
click at [315, 560] on div "2 tasks" at bounding box center [237, 572] width 273 height 24
click at [631, 308] on h6 "Clinical Onboarding: Week 2" at bounding box center [830, 300] width 603 height 22
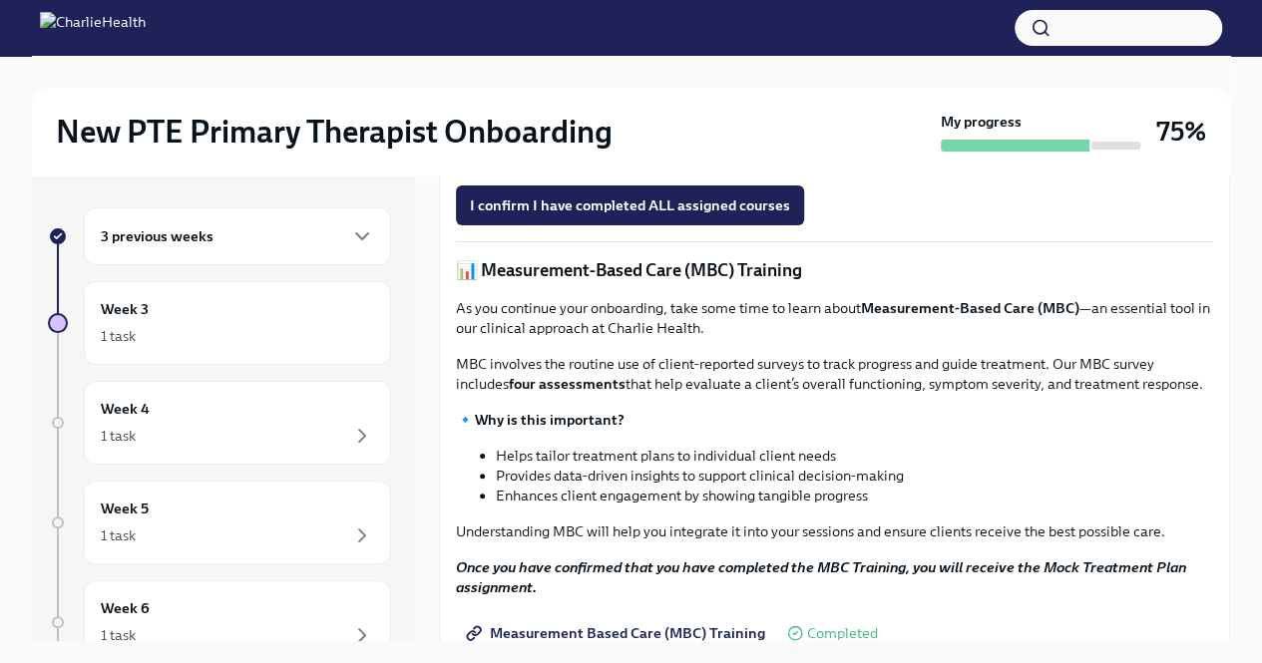
scroll to position [804, 0]
